Goal: Task Accomplishment & Management: Use online tool/utility

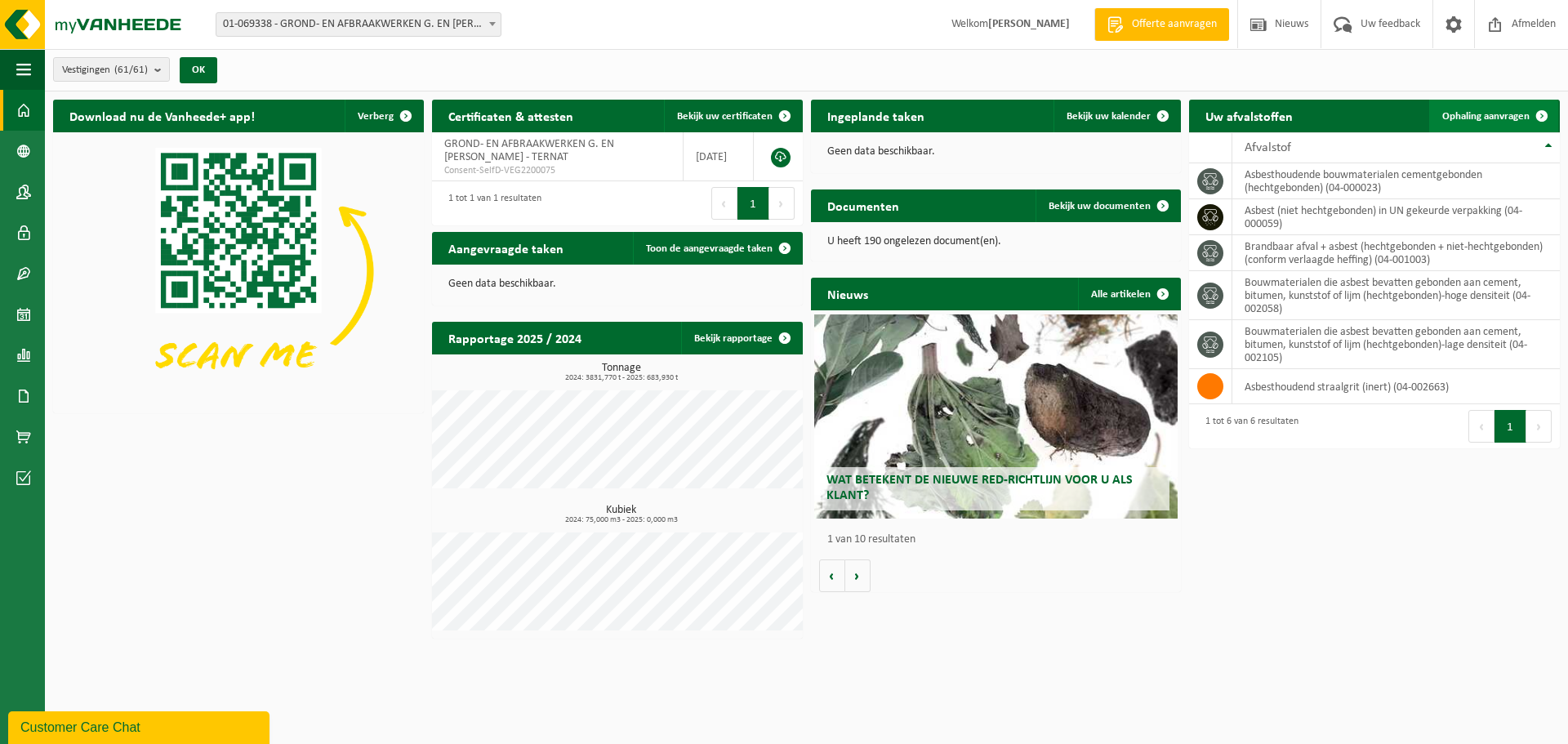
click at [1502, 114] on span "Ophaling aanvragen" at bounding box center [1486, 116] width 87 height 10
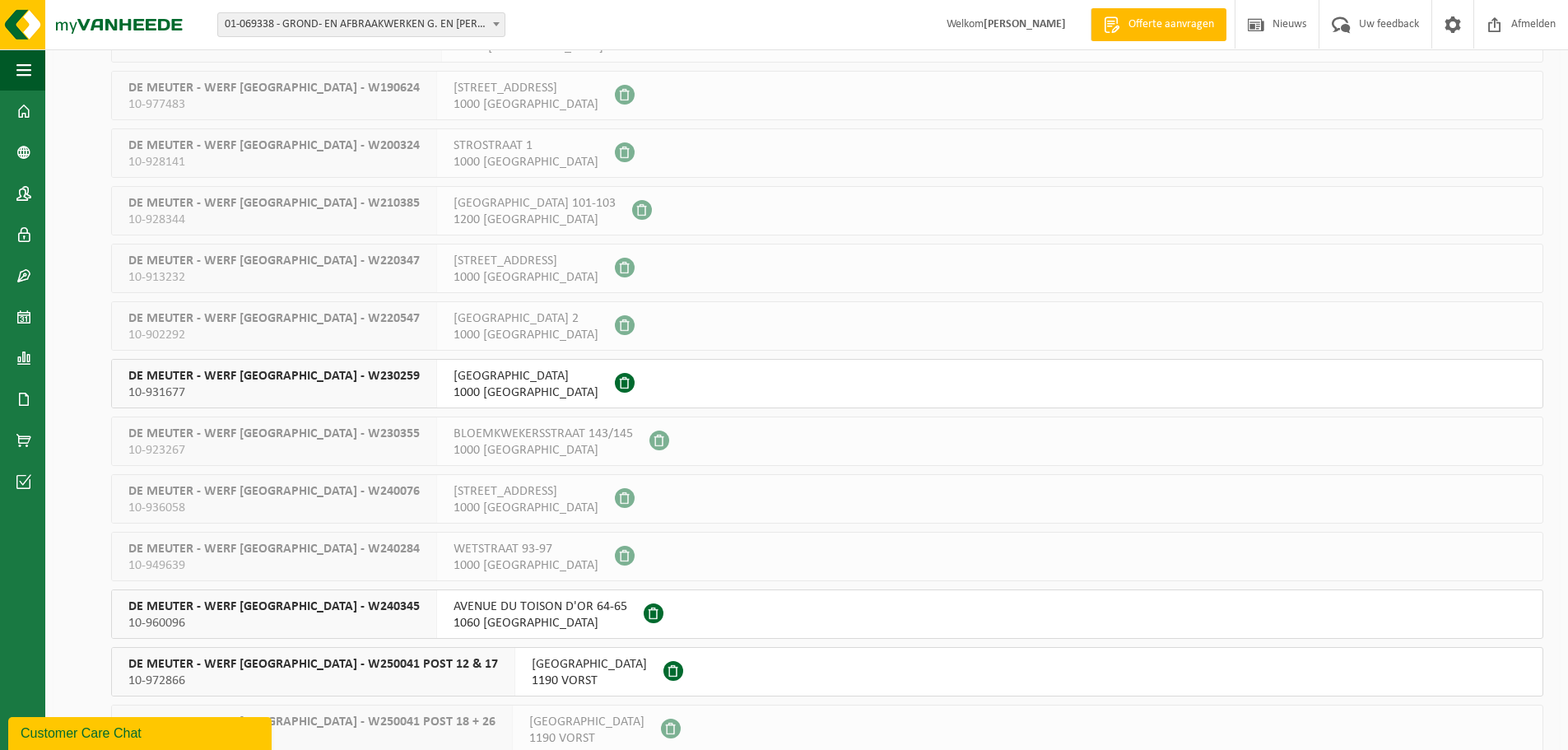
scroll to position [658, 0]
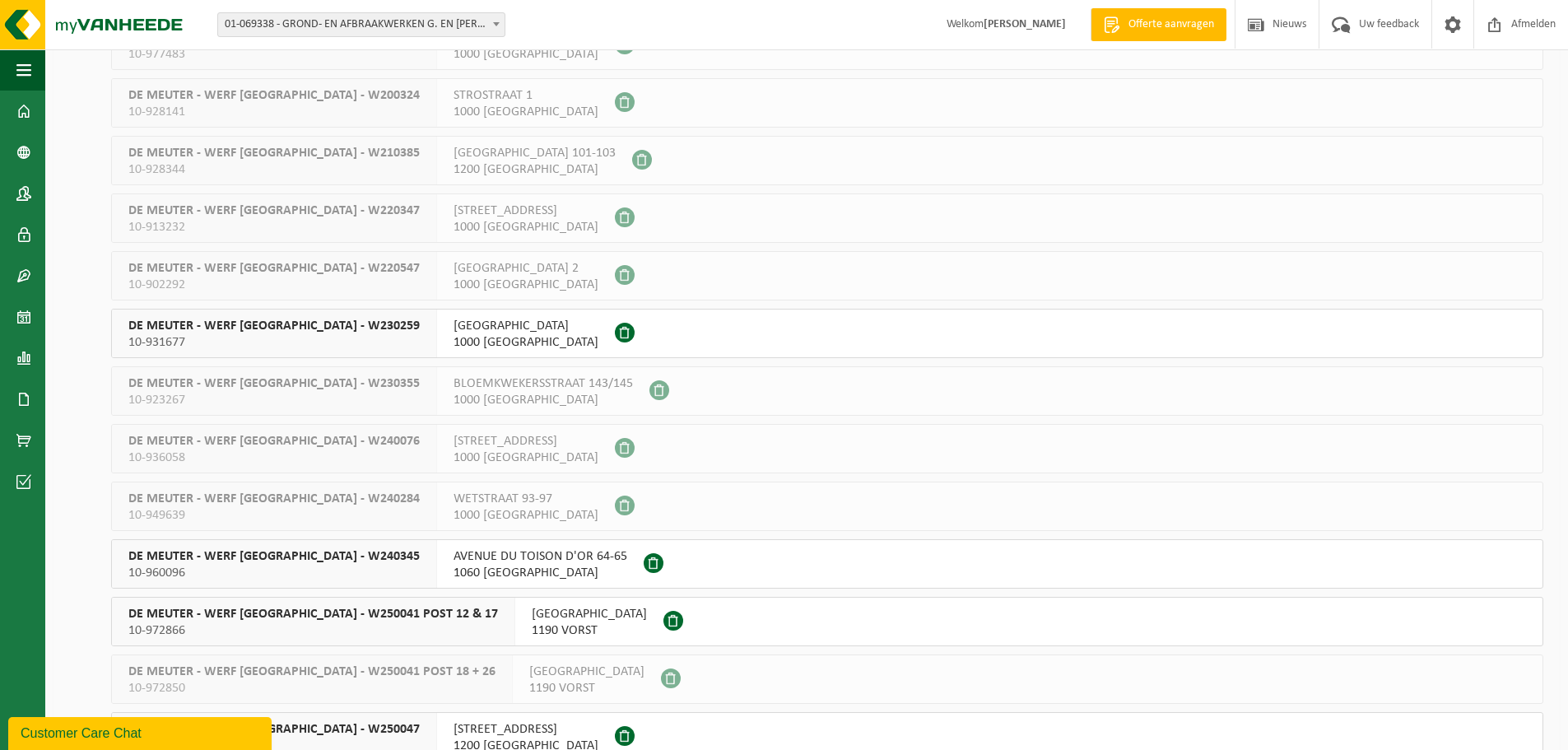
click at [454, 496] on span "WETSTRAAT 93-97" at bounding box center [526, 499] width 144 height 17
click at [314, 503] on span "DE MEUTER - WERF [GEOGRAPHIC_DATA] - W240284" at bounding box center [274, 499] width 292 height 17
click at [454, 516] on span "1000 [GEOGRAPHIC_DATA]" at bounding box center [526, 515] width 144 height 17
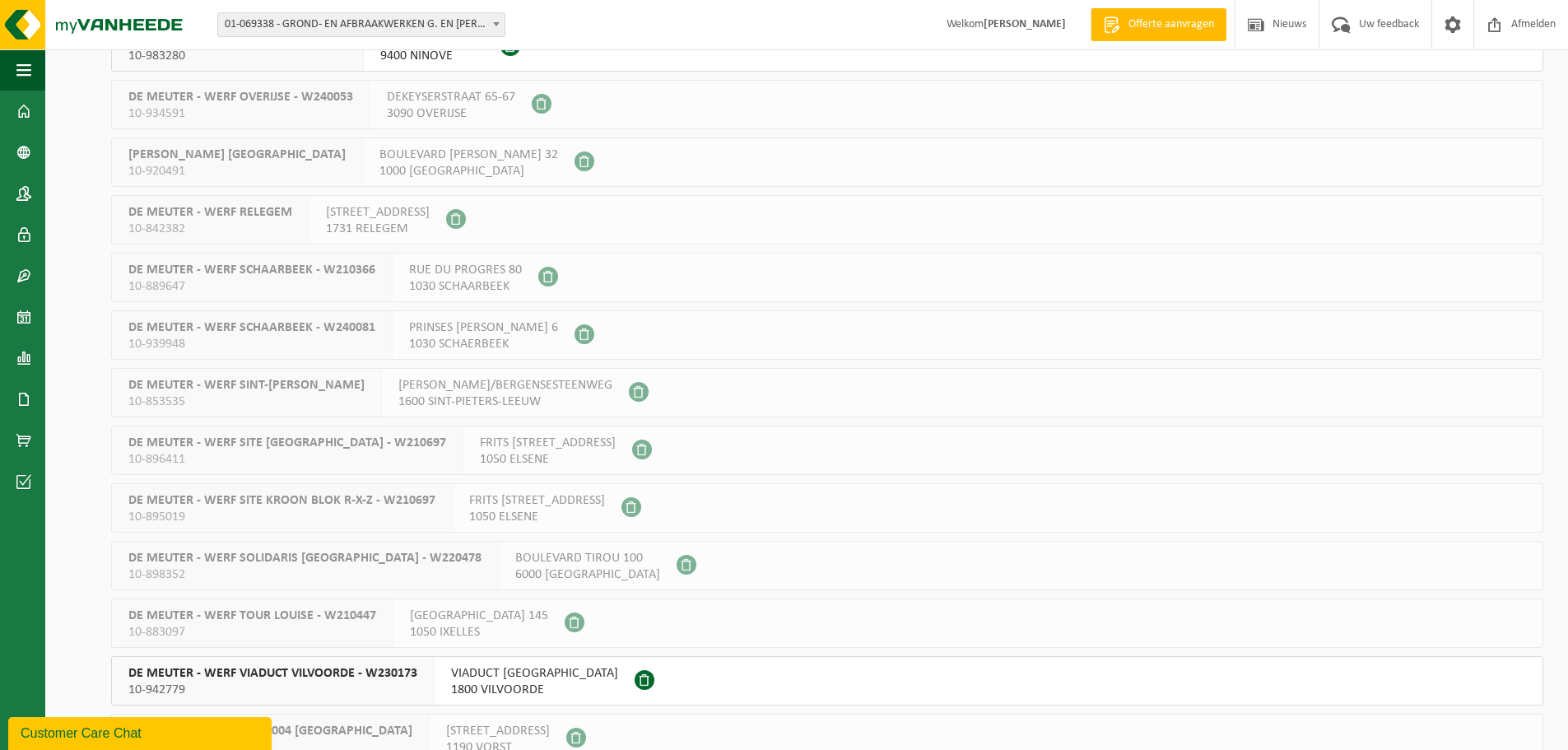
scroll to position [2573, 0]
